Goal: Information Seeking & Learning: Learn about a topic

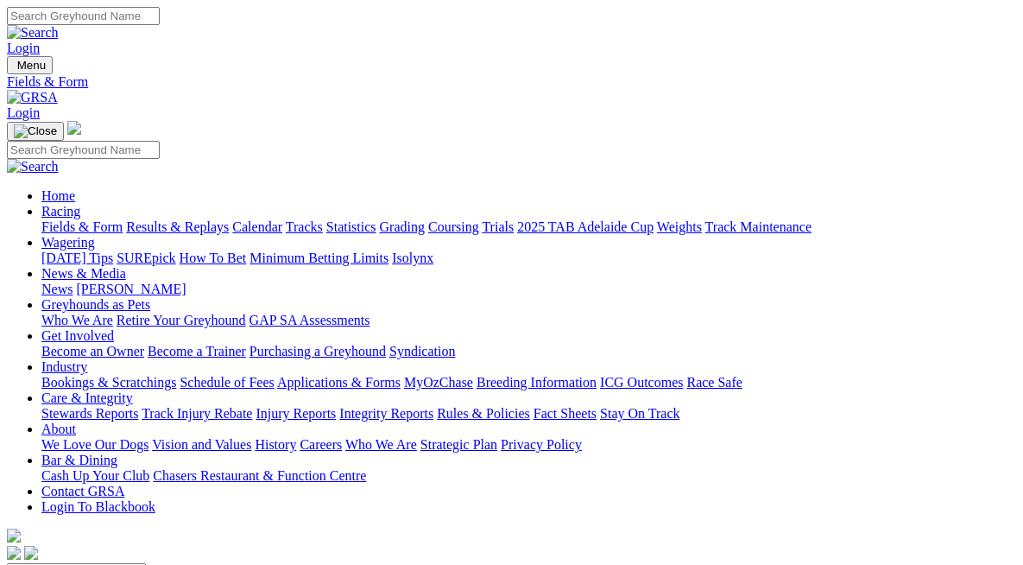
scroll to position [757, 0]
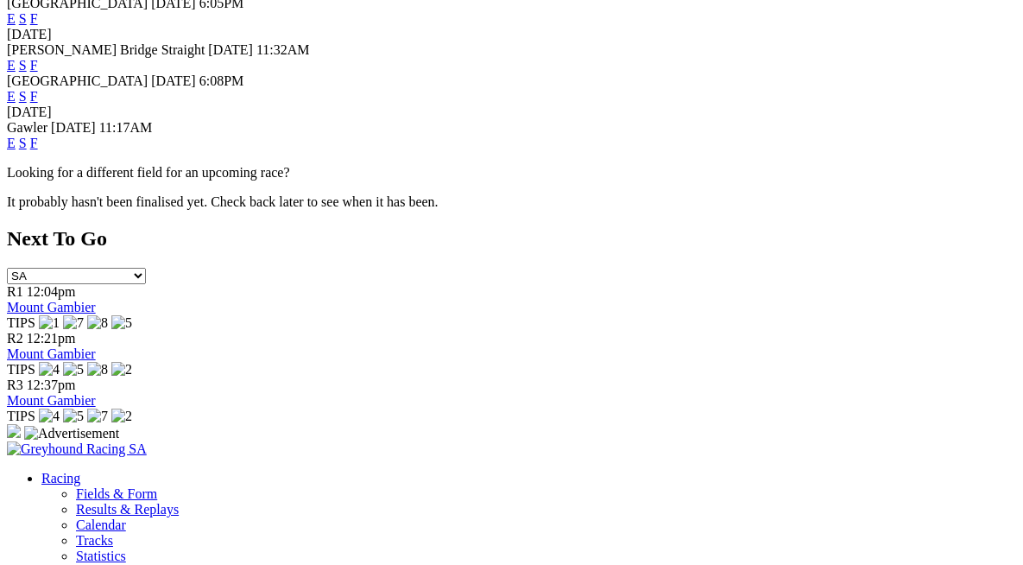
click at [38, 136] on link "F" at bounding box center [34, 143] width 8 height 15
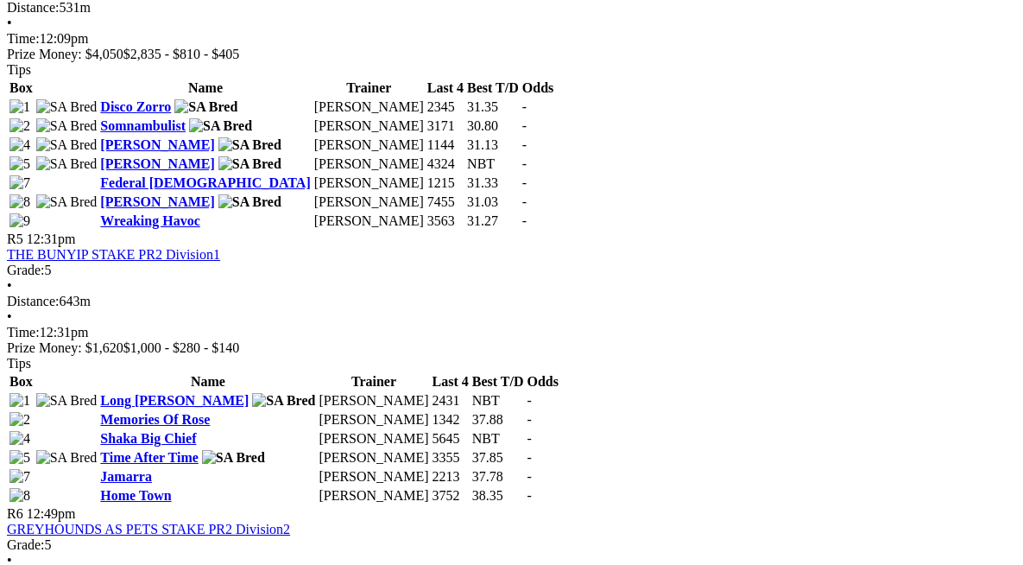
scroll to position [1955, 0]
